Goal: Find specific fact: Find specific fact

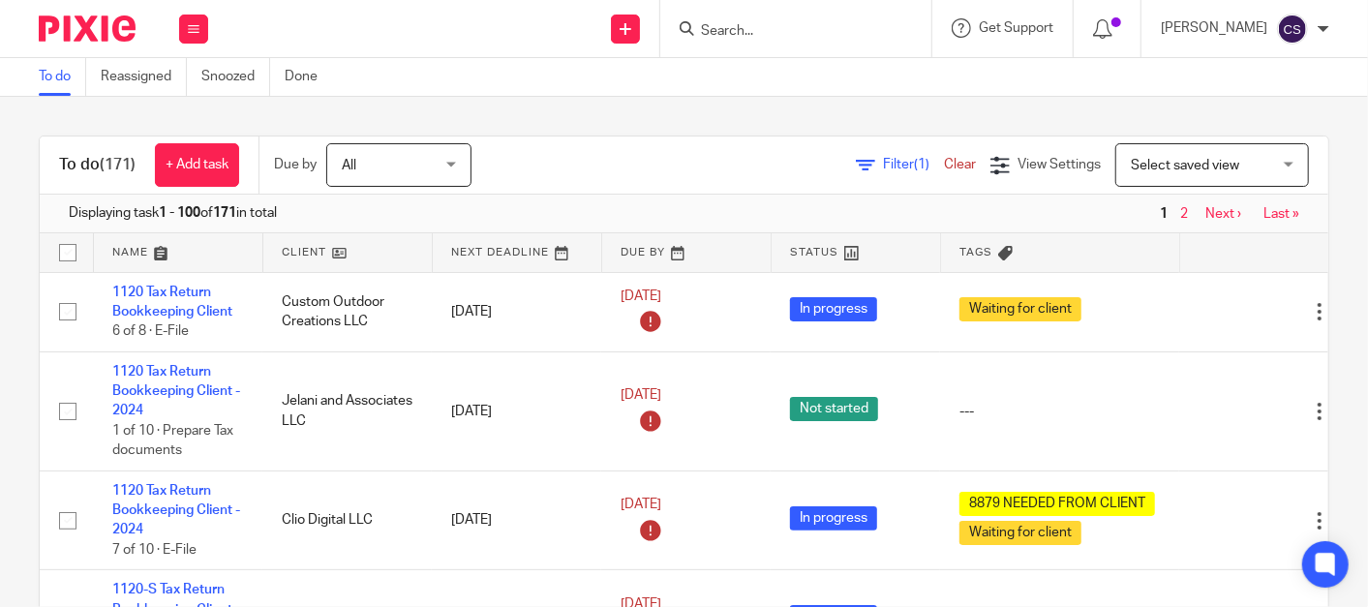
click at [747, 32] on input "Search" at bounding box center [786, 31] width 174 height 17
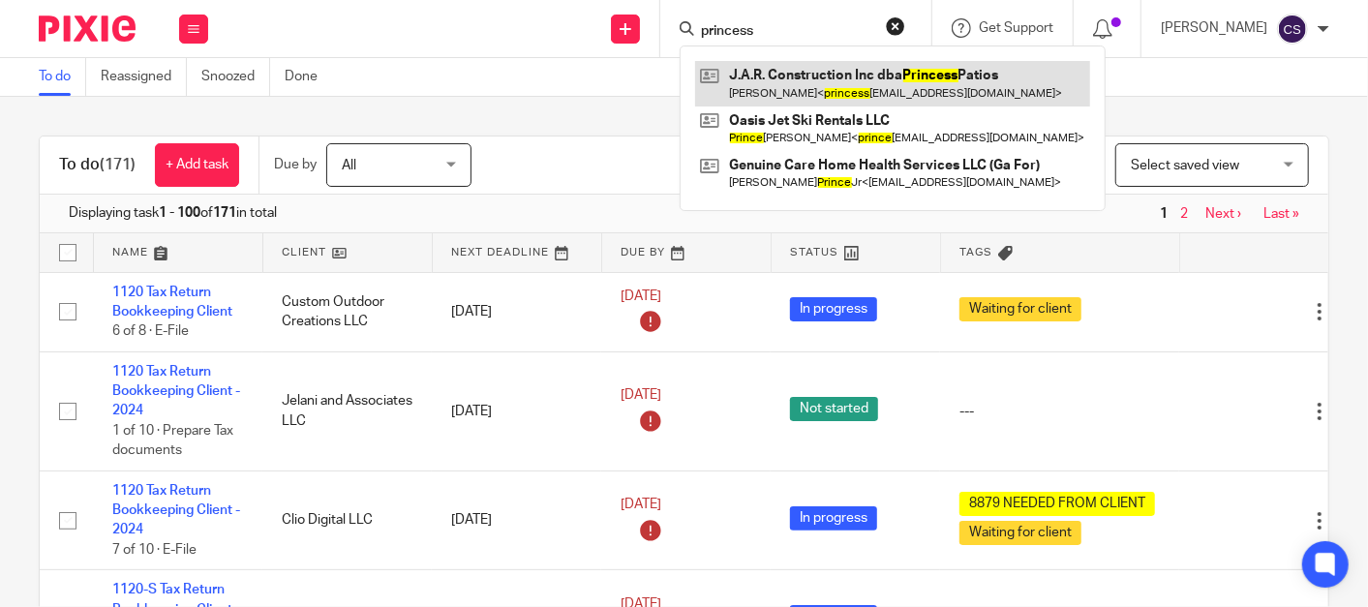
type input "princess"
click at [795, 80] on link at bounding box center [892, 83] width 395 height 45
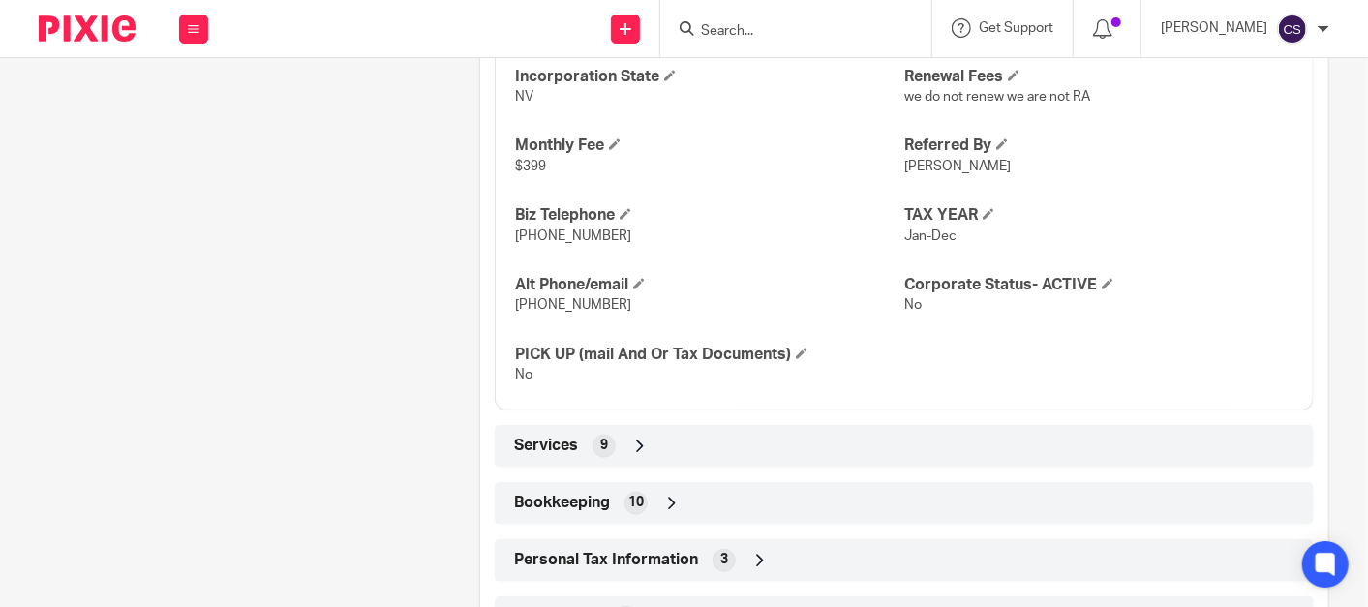
scroll to position [981, 0]
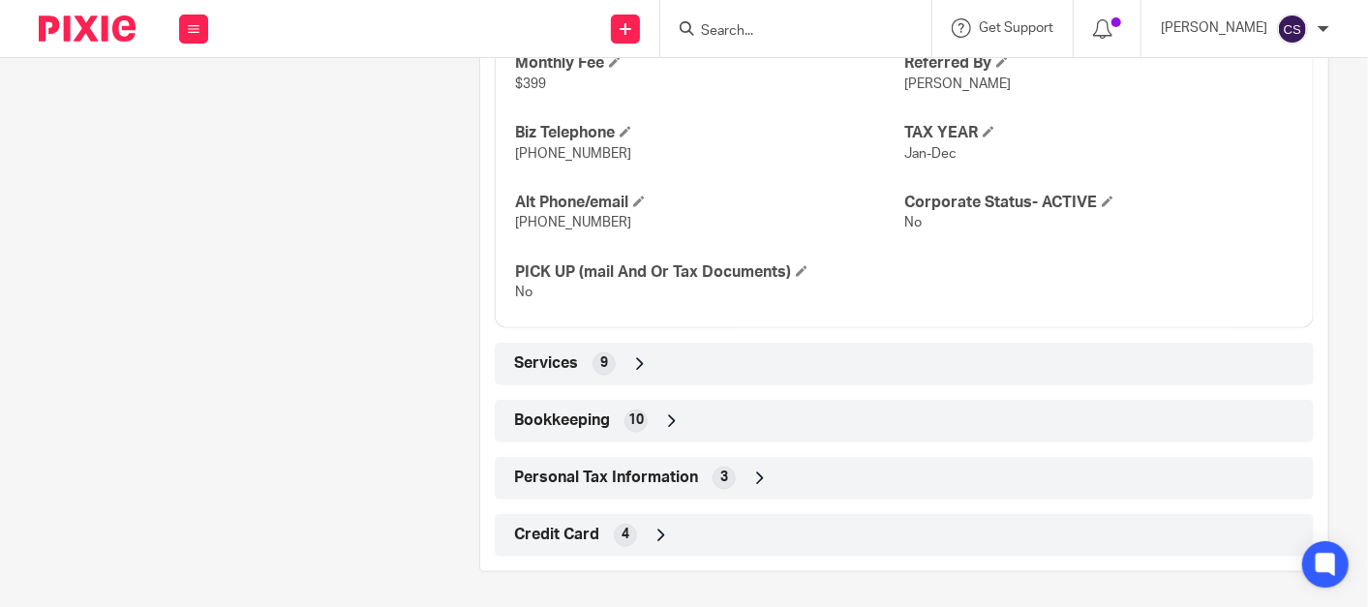
click at [670, 417] on icon at bounding box center [671, 421] width 19 height 19
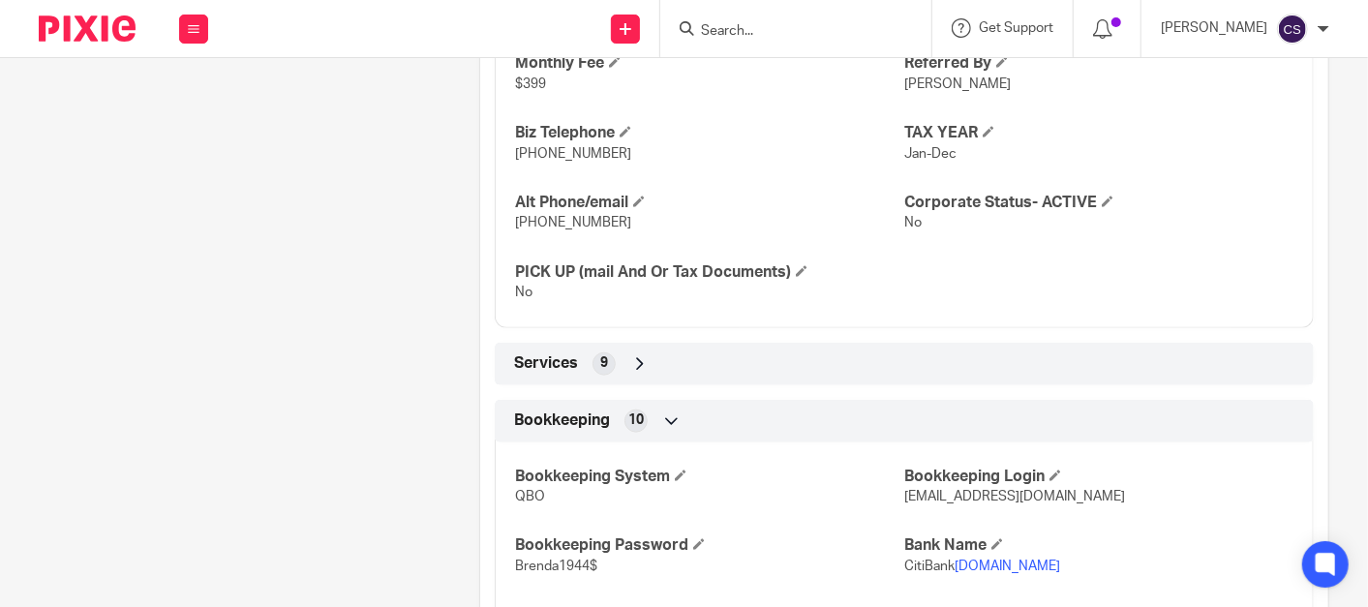
scroll to position [1160, 0]
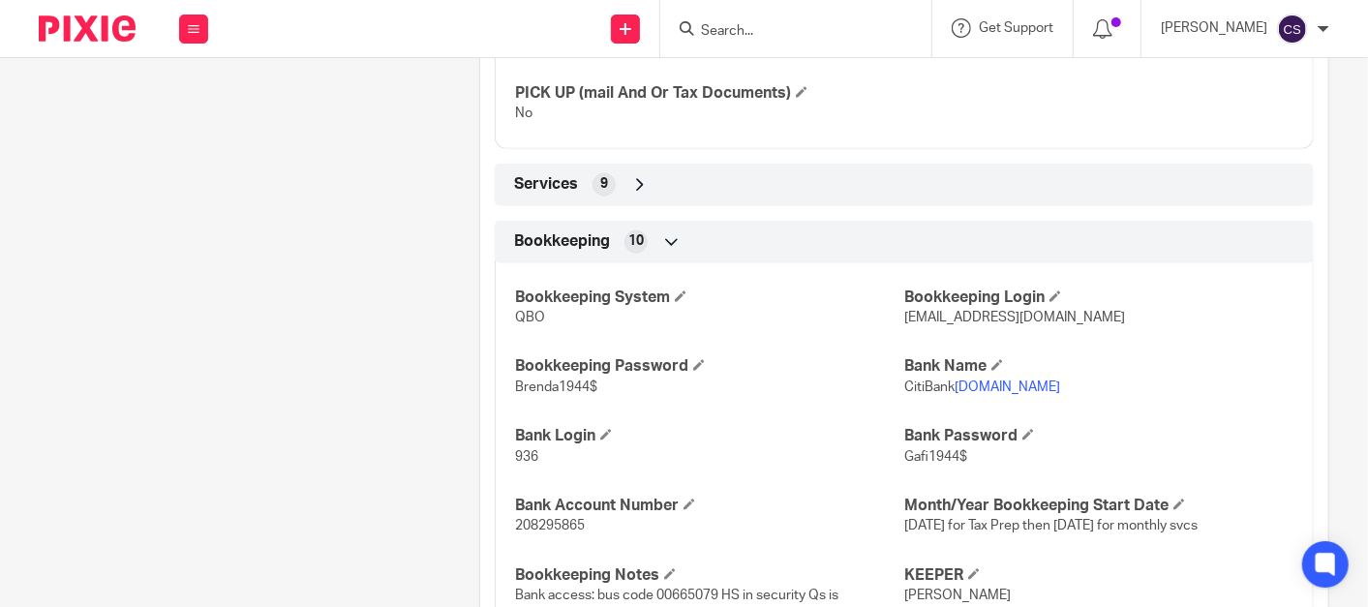
click at [1017, 383] on link "www.citibusinessonline.com" at bounding box center [1008, 388] width 106 height 14
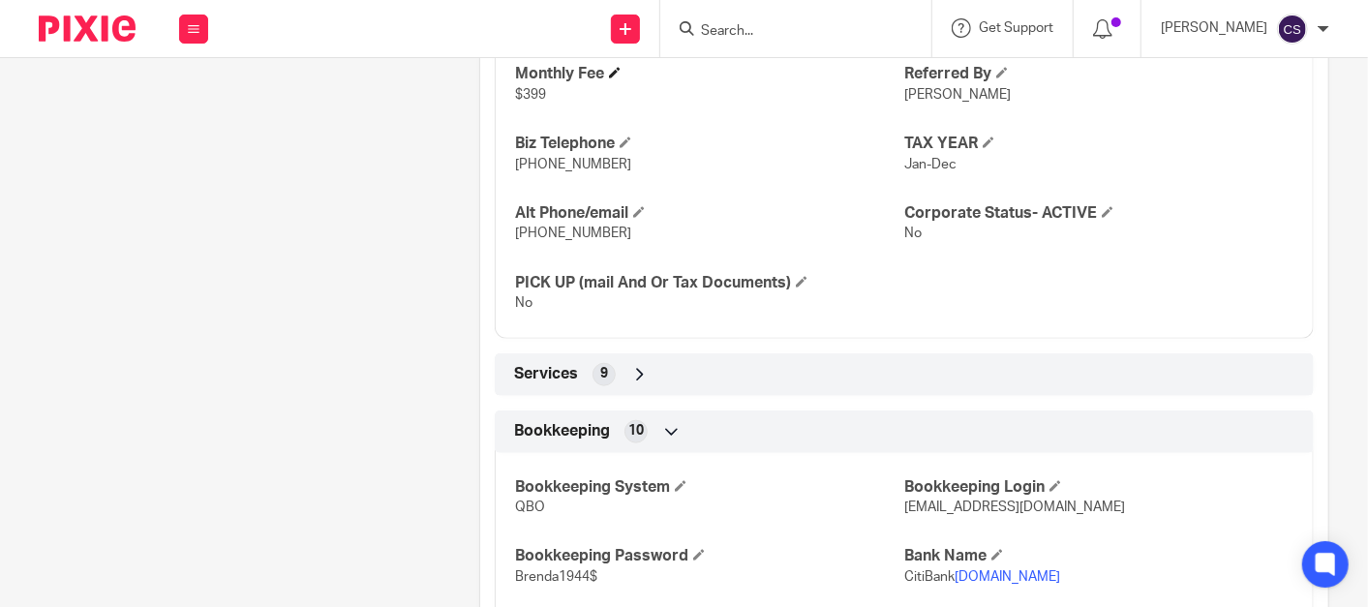
scroll to position [1255, 0]
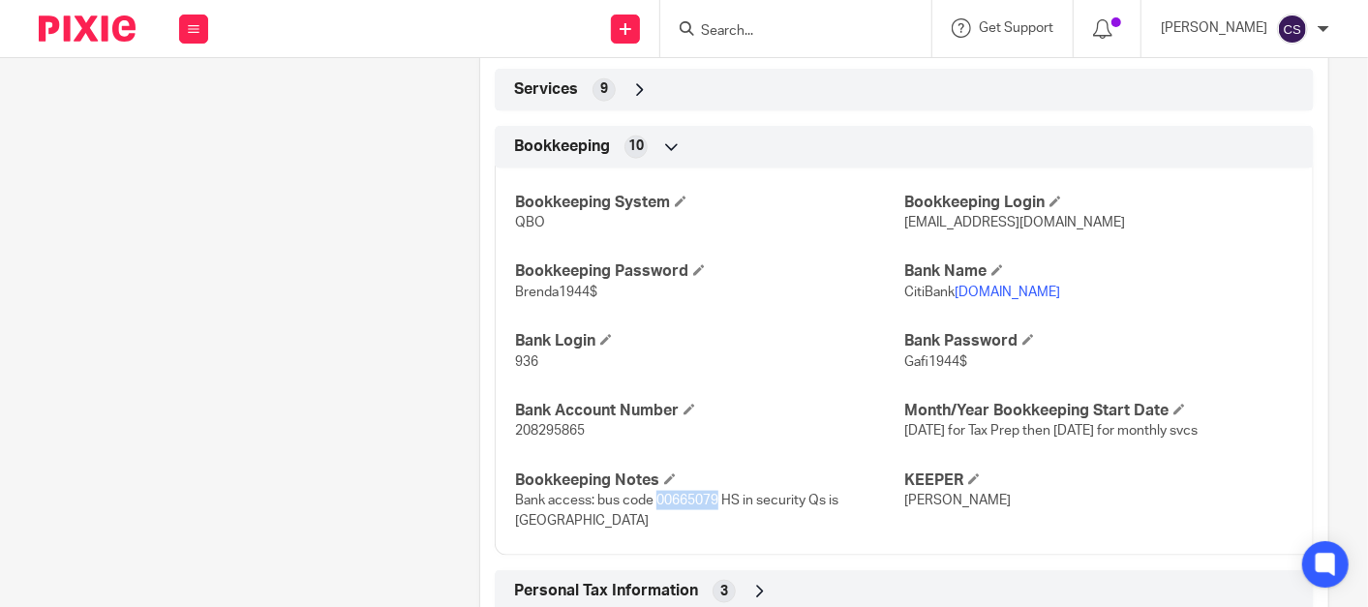
drag, startPoint x: 655, startPoint y: 495, endPoint x: 713, endPoint y: 501, distance: 58.4
click at [713, 501] on span "Bank access: bus code 00665079 HS in security Qs is Boulder City" at bounding box center [676, 510] width 323 height 33
drag, startPoint x: 713, startPoint y: 501, endPoint x: 686, endPoint y: 492, distance: 28.5
copy span "00665079"
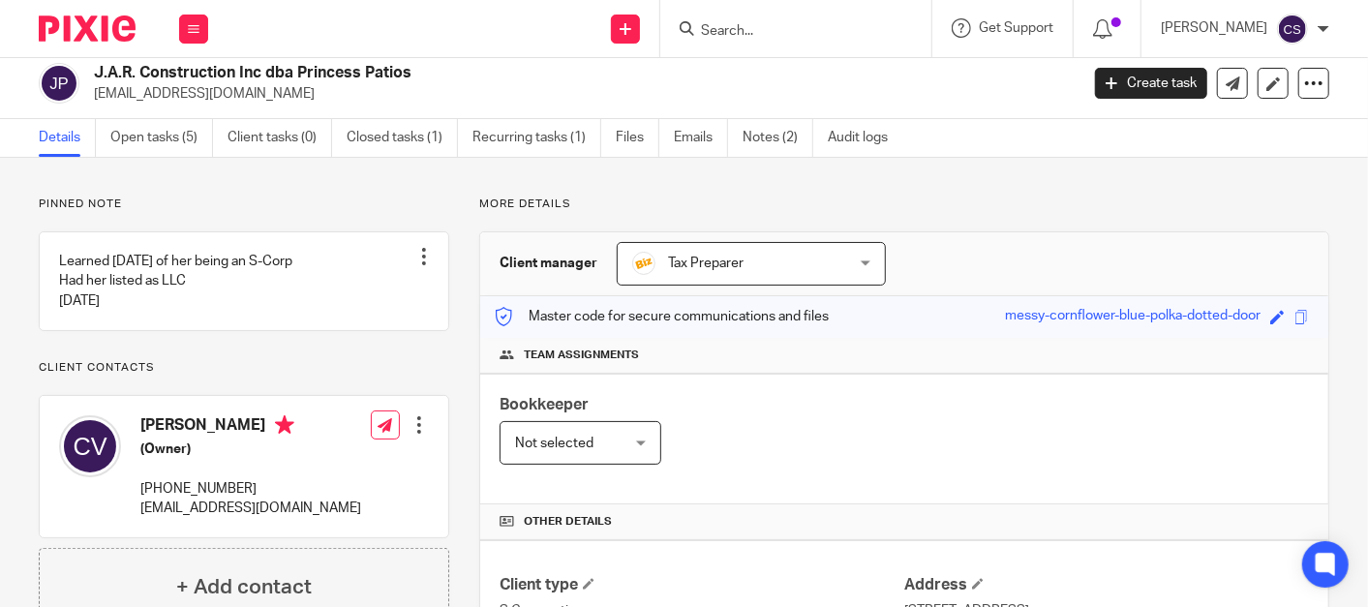
scroll to position [0, 0]
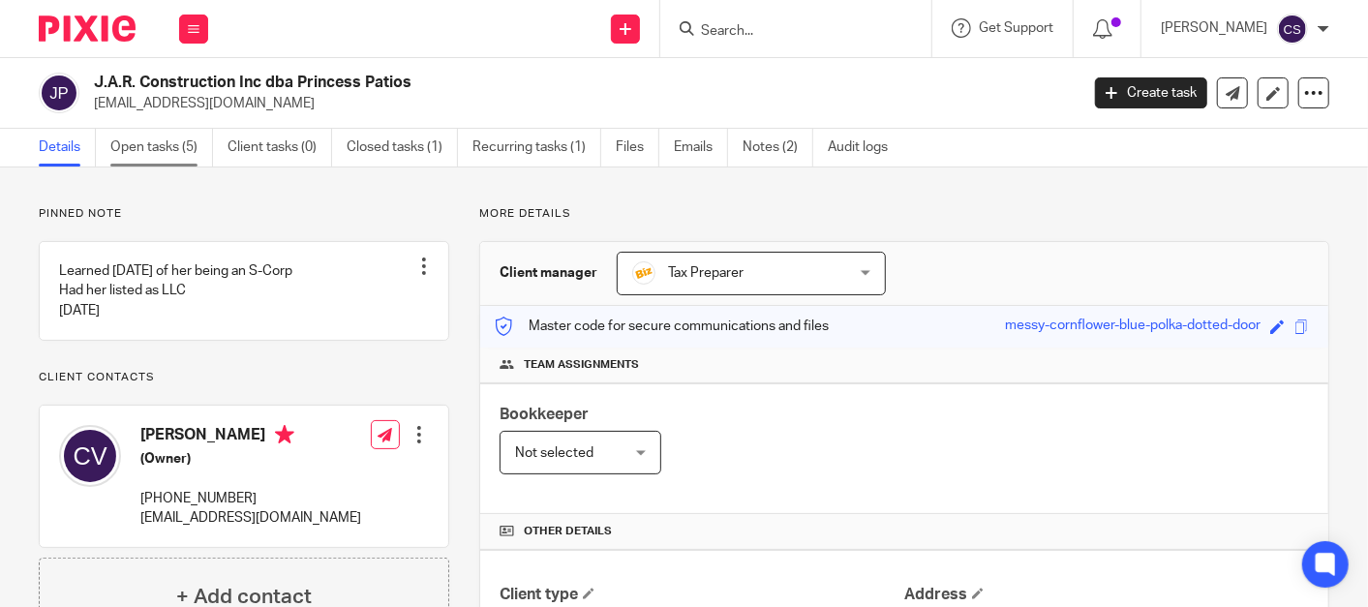
click at [167, 149] on link "Open tasks (5)" at bounding box center [161, 148] width 103 height 38
